Goal: Navigation & Orientation: Find specific page/section

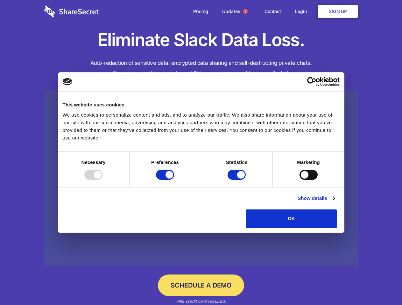
click at [102, 180] on div at bounding box center [93, 175] width 18 height 10
click at [174, 180] on input "Preferences" at bounding box center [165, 175] width 18 height 10
checkbox input "false"
click at [237, 180] on input "Statistics" at bounding box center [236, 175] width 18 height 10
checkbox input "false"
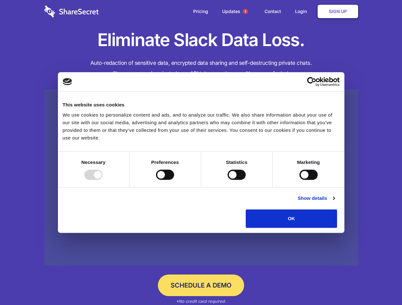
click at [299, 180] on input "Marketing" at bounding box center [308, 175] width 18 height 10
checkbox input "true"
click at [334, 202] on link "Show details" at bounding box center [315, 199] width 37 height 8
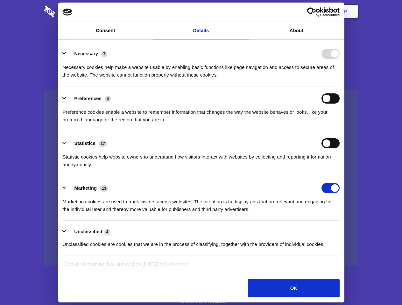
click at [339, 124] on div "Preference cookies enable a website to remember information that changes the wa…" at bounding box center [201, 114] width 277 height 20
click at [245, 11] on span "1" at bounding box center [245, 11] width 5 height 5
